Goal: Task Accomplishment & Management: Use online tool/utility

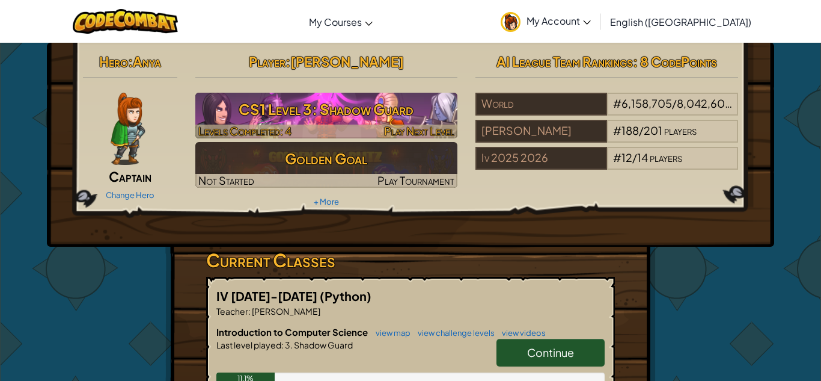
click at [401, 108] on h3 "CS1 Level 3: Shadow Guard" at bounding box center [326, 109] width 263 height 27
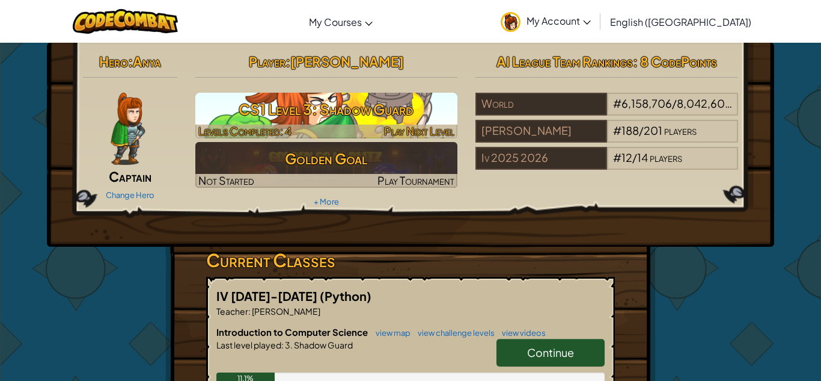
click at [373, 100] on h3 "CS1 Level 3: Shadow Guard" at bounding box center [326, 109] width 263 height 27
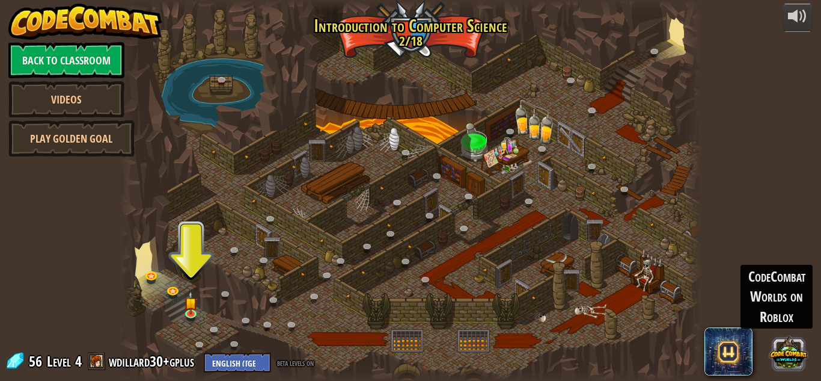
click at [790, 350] on button at bounding box center [788, 352] width 37 height 37
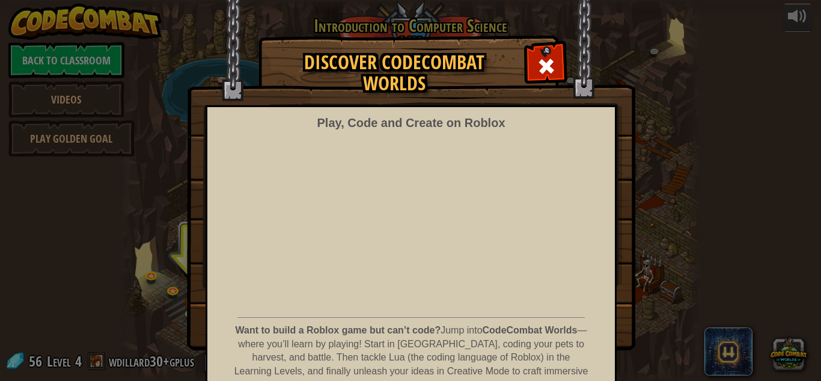
click at [669, 265] on div "Discover CodeCombat Worlds Play, Code and Create on Roblox Want to build a Robl…" at bounding box center [410, 192] width 821 height 313
click at [649, 245] on div "Discover CodeCombat Worlds Play, Code and Create on Roblox Want to build a Robl…" at bounding box center [410, 192] width 821 height 313
click at [542, 78] on div at bounding box center [546, 65] width 38 height 38
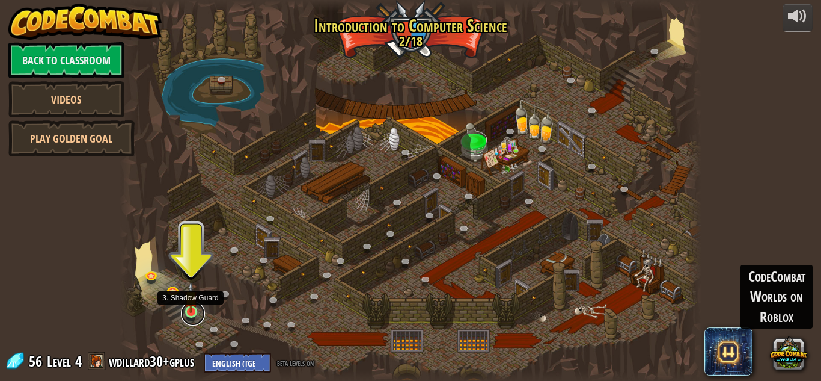
click at [197, 317] on link at bounding box center [193, 313] width 24 height 24
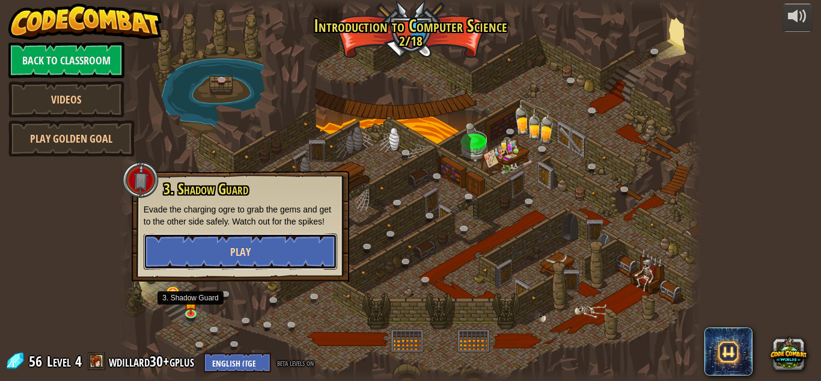
click at [230, 264] on button "Play" at bounding box center [241, 251] width 194 height 36
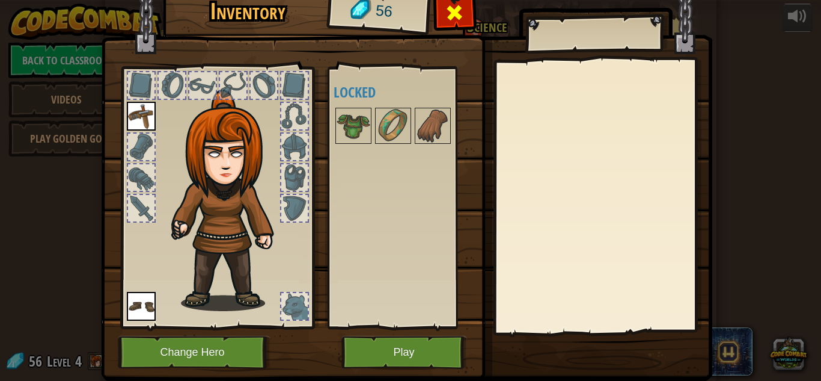
click at [462, 8] on span at bounding box center [454, 12] width 19 height 19
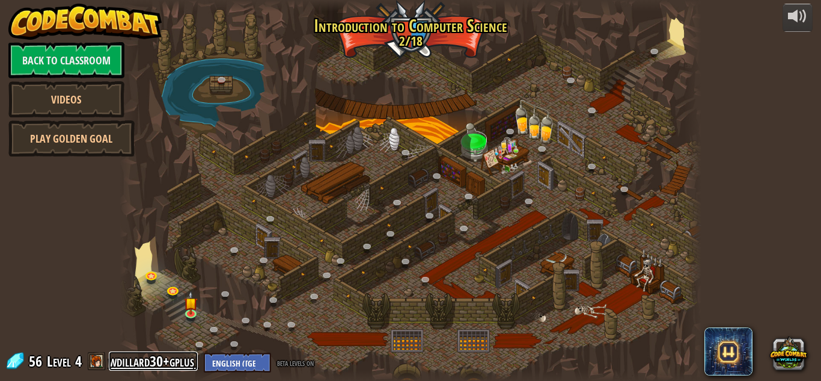
click at [156, 362] on link "wdillard30+gplus" at bounding box center [153, 360] width 89 height 19
